Goal: Find specific page/section: Find specific page/section

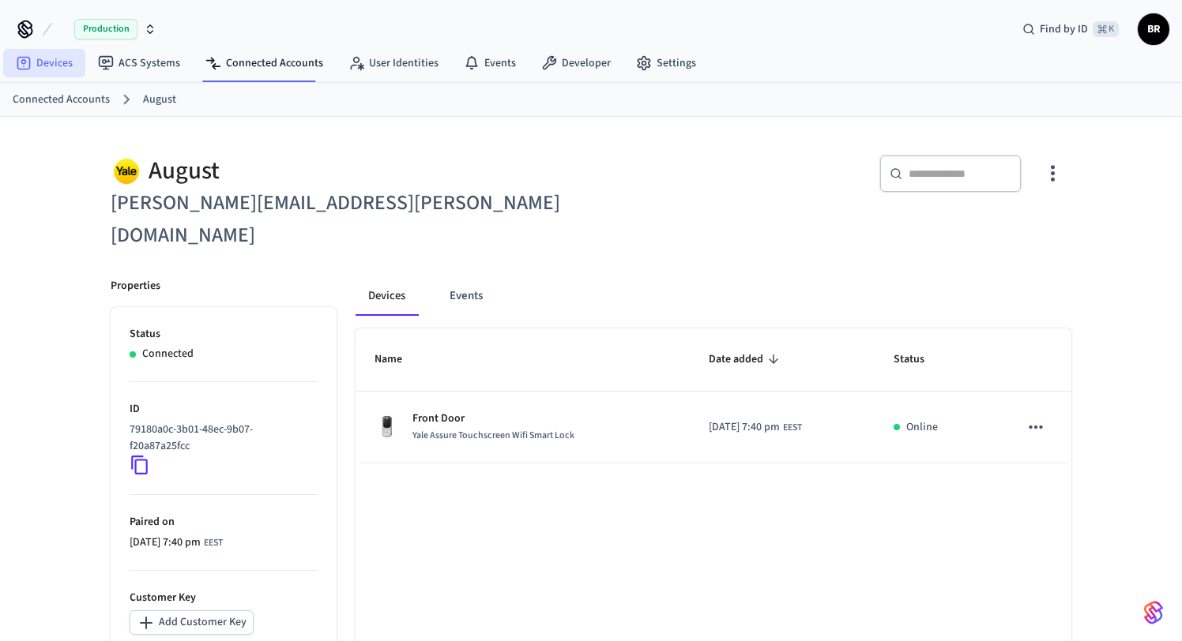
click at [63, 57] on link "Devices" at bounding box center [44, 63] width 82 height 28
